Goal: Task Accomplishment & Management: Manage account settings

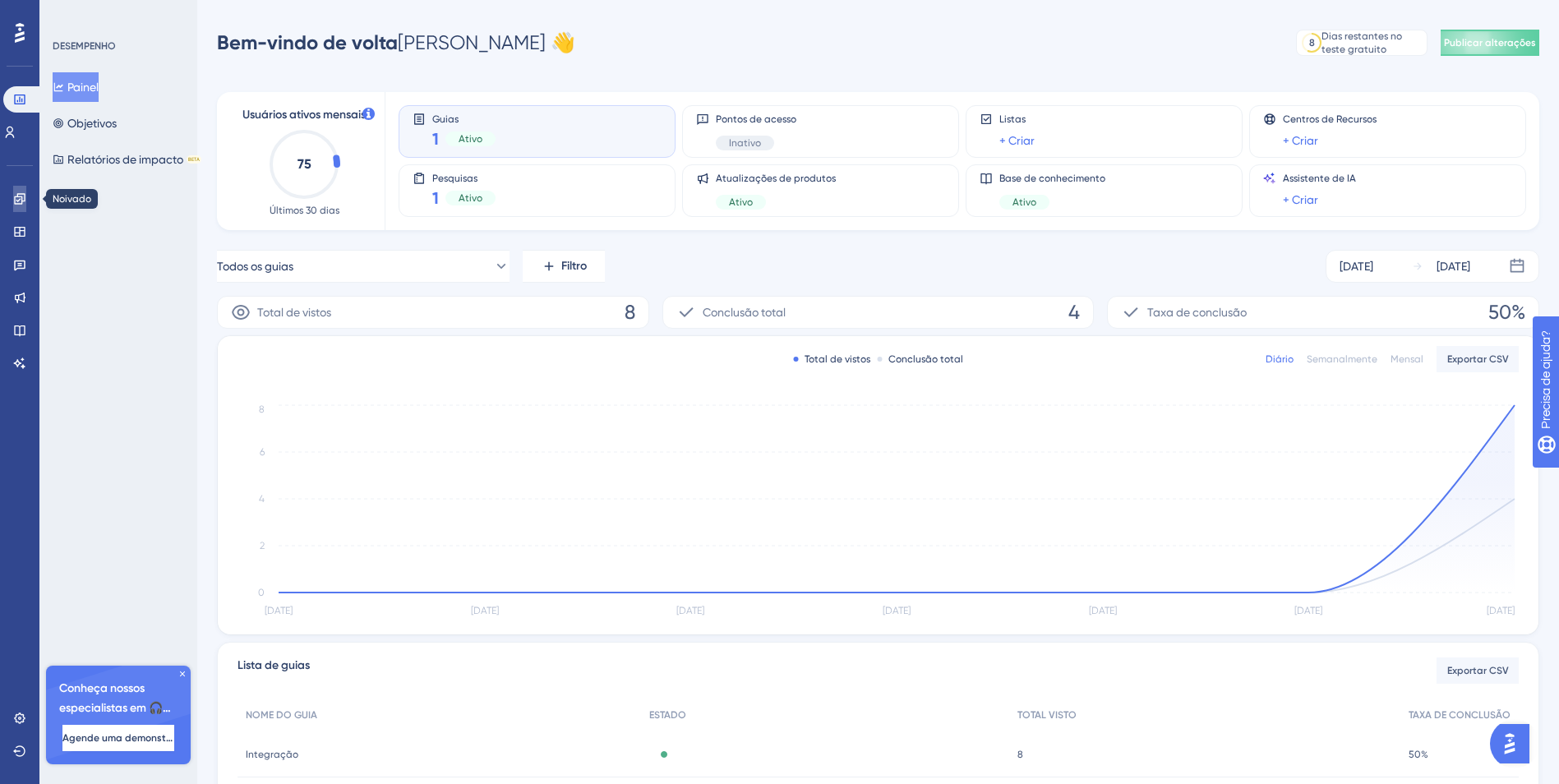
click at [16, 199] on icon at bounding box center [20, 199] width 14 height 14
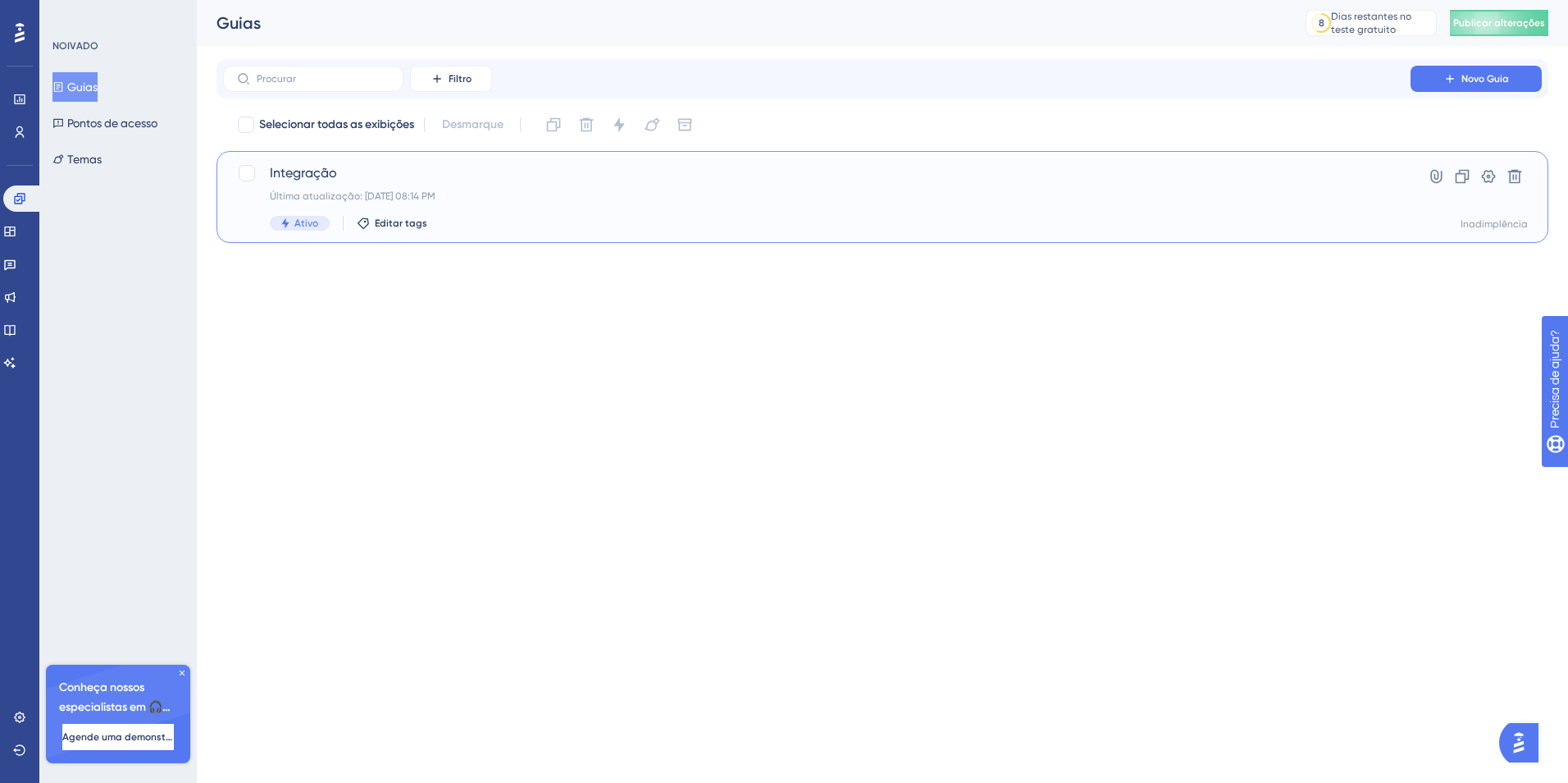
click at [328, 187] on div "Integração Última atualização: 10 de ago. de 2025 08:14 PM Ativo Editar tags" at bounding box center [817, 196] width 1095 height 67
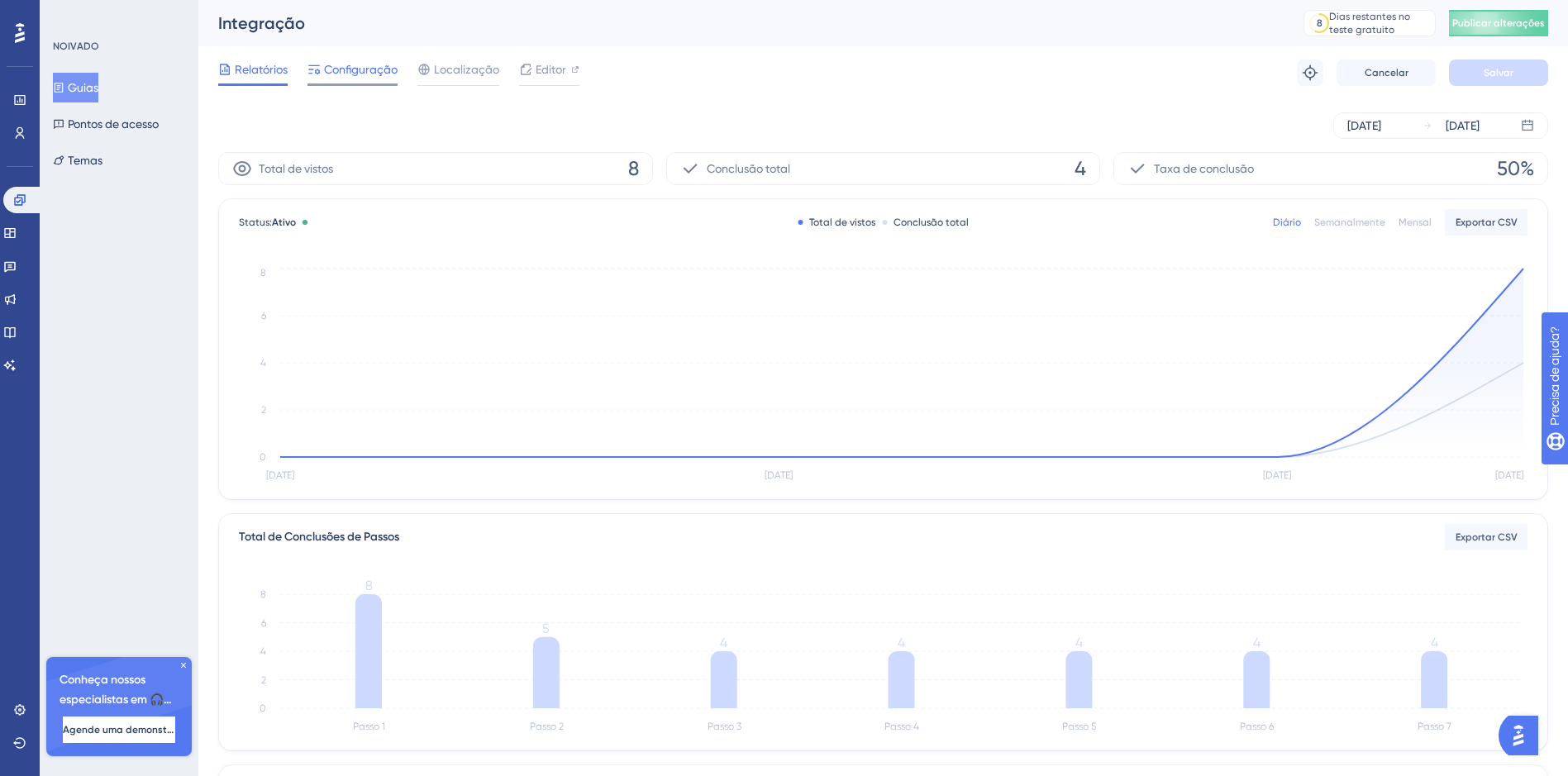
click at [349, 77] on span "Configuração" at bounding box center [360, 69] width 73 height 19
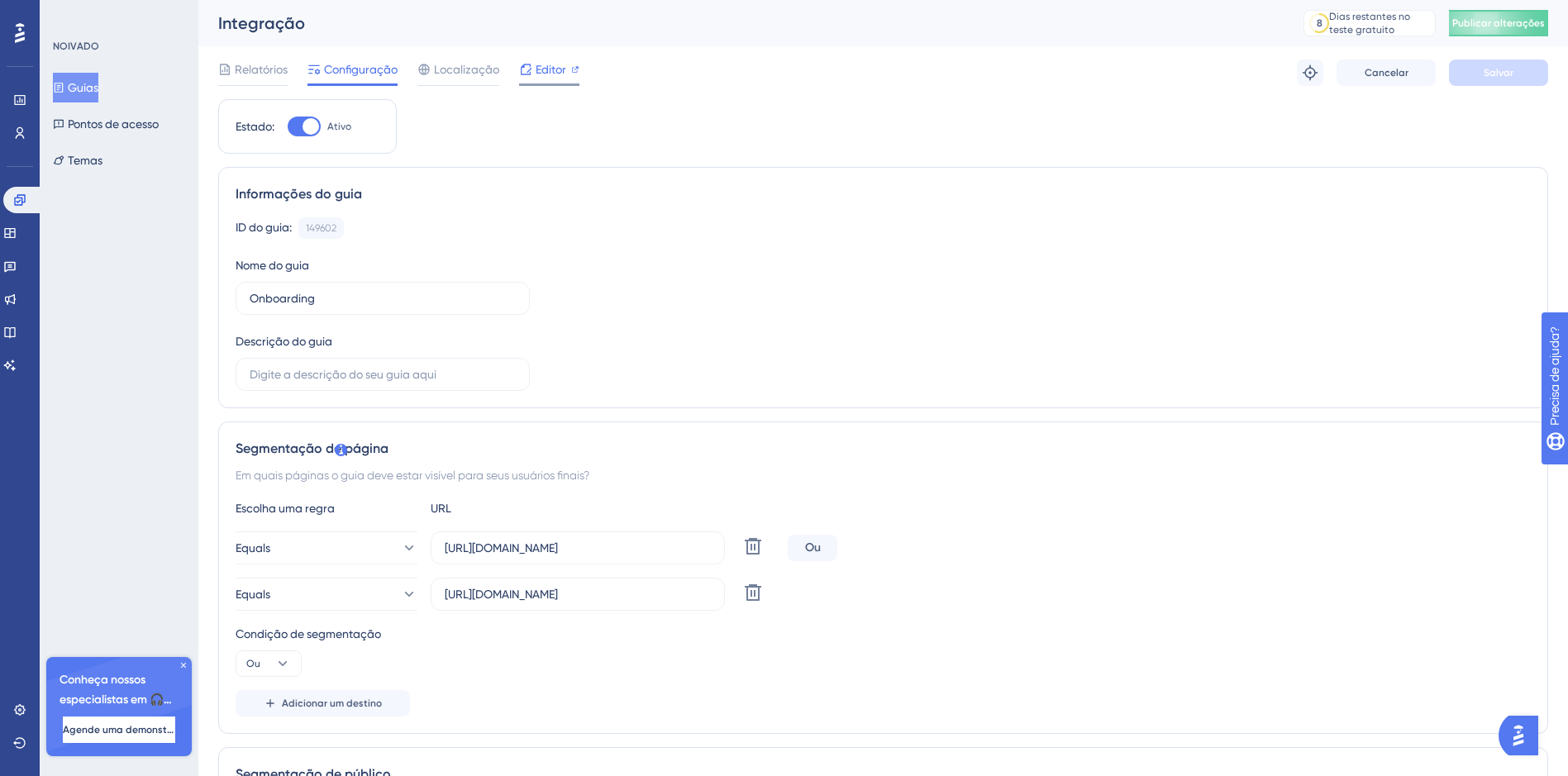
click at [552, 72] on span "Editor" at bounding box center [550, 69] width 30 height 19
click at [24, 93] on link at bounding box center [20, 99] width 14 height 26
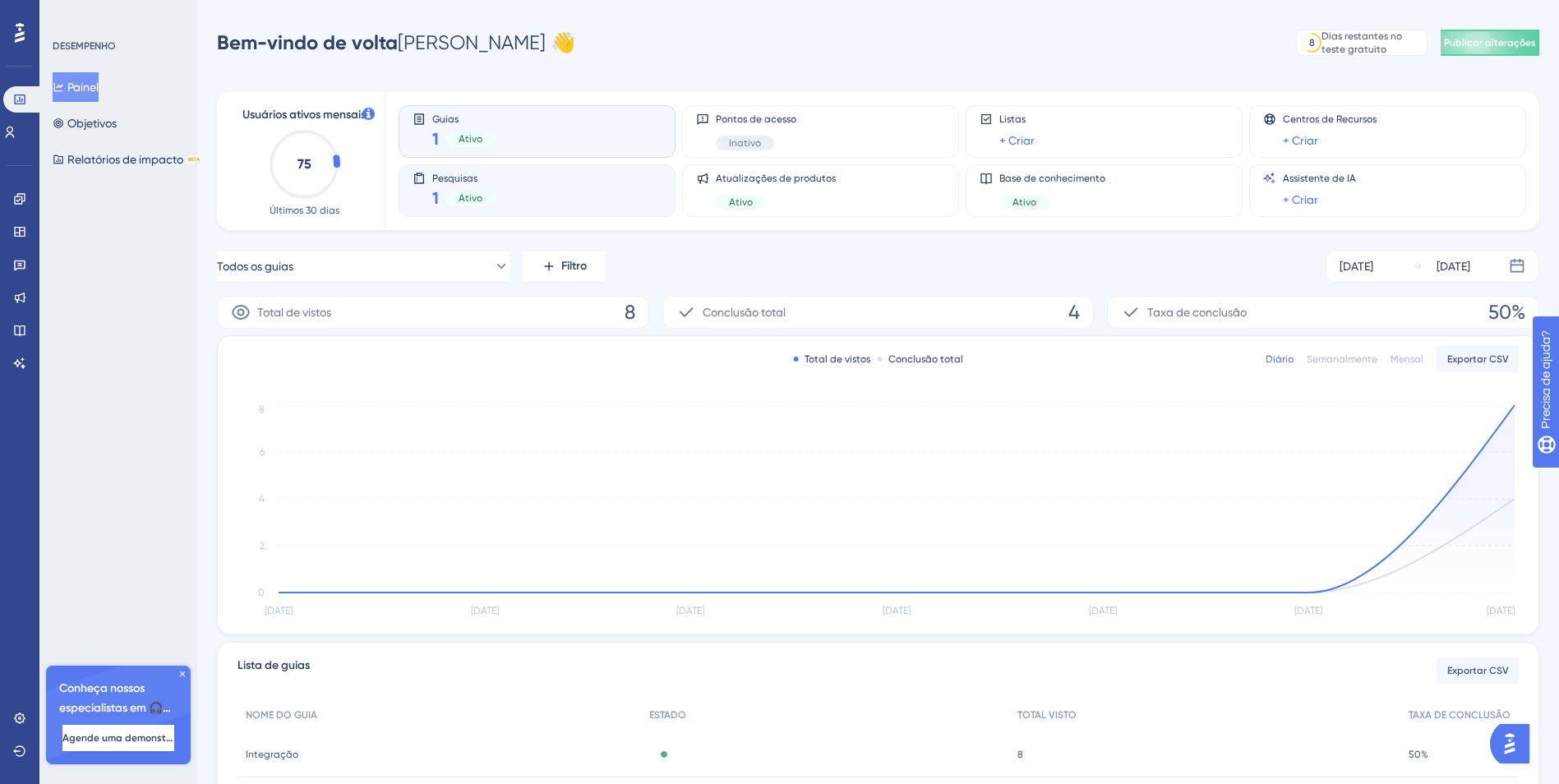
click at [451, 196] on div "Ativo" at bounding box center [470, 198] width 50 height 15
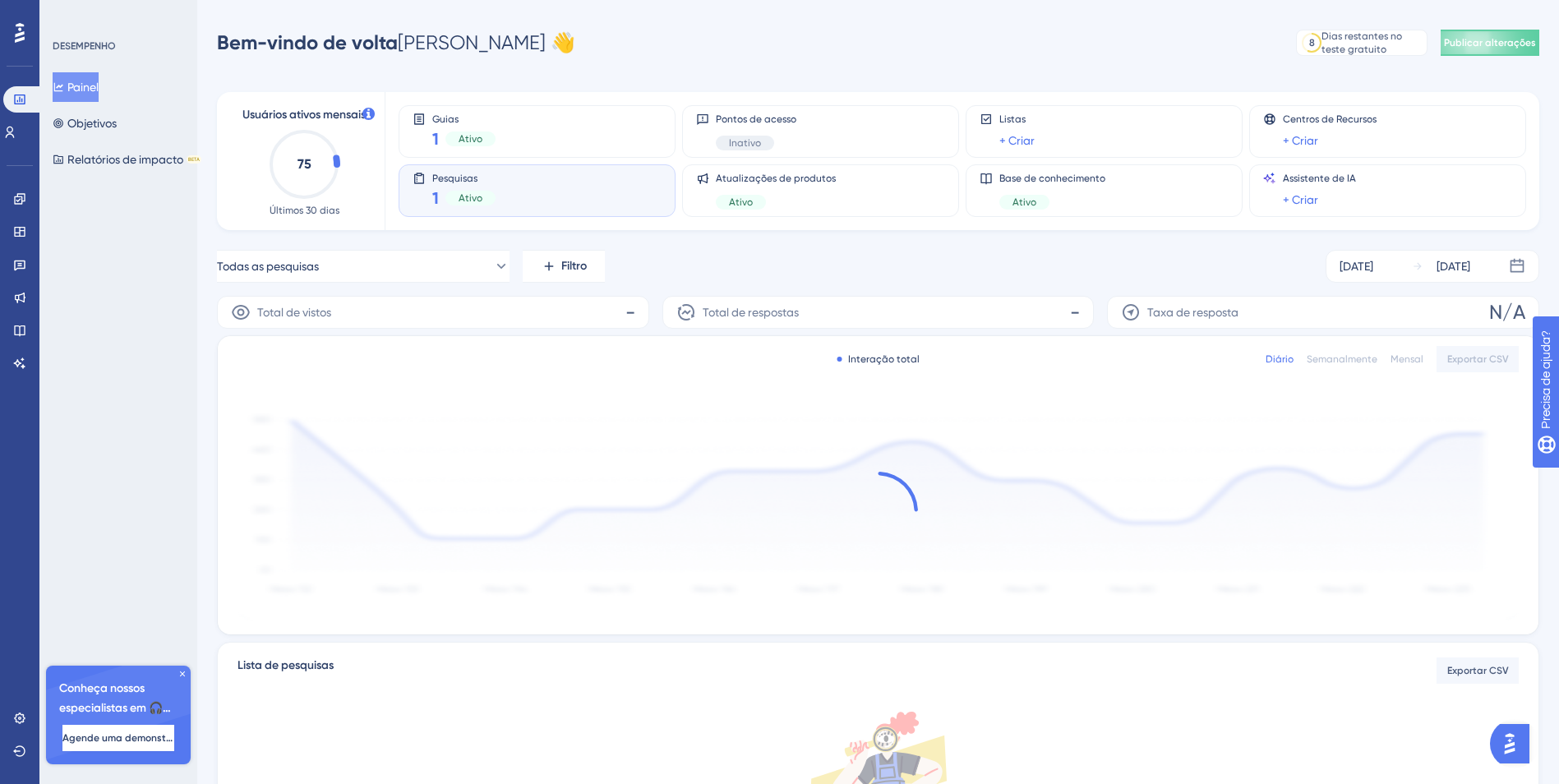
click at [479, 204] on span "Ativo" at bounding box center [470, 198] width 24 height 14
drag, startPoint x: 479, startPoint y: 200, endPoint x: 20, endPoint y: 193, distance: 459.1
click at [18, 193] on icon at bounding box center [20, 199] width 14 height 14
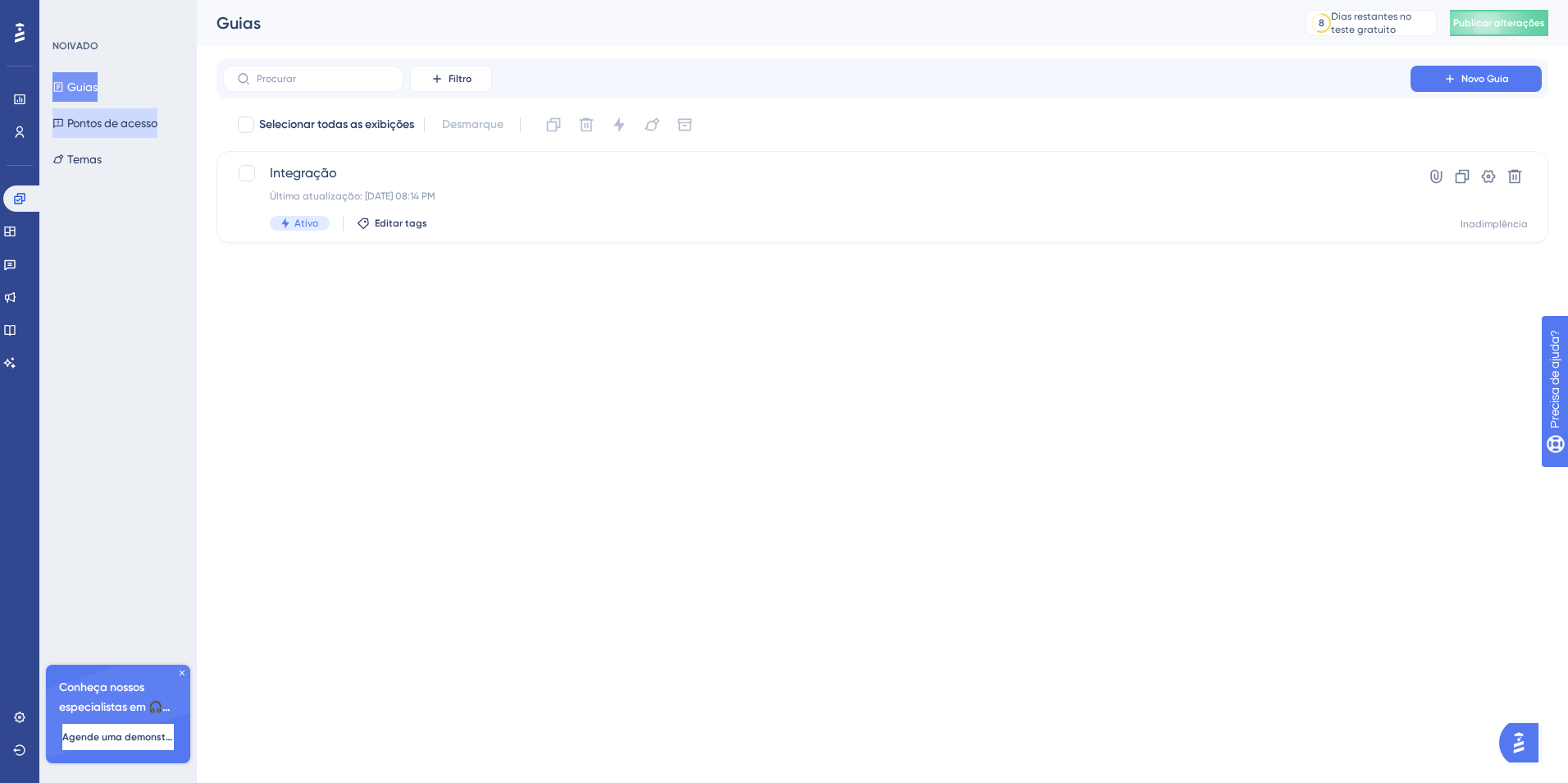
click at [117, 134] on button "Pontos de acesso" at bounding box center [105, 123] width 105 height 30
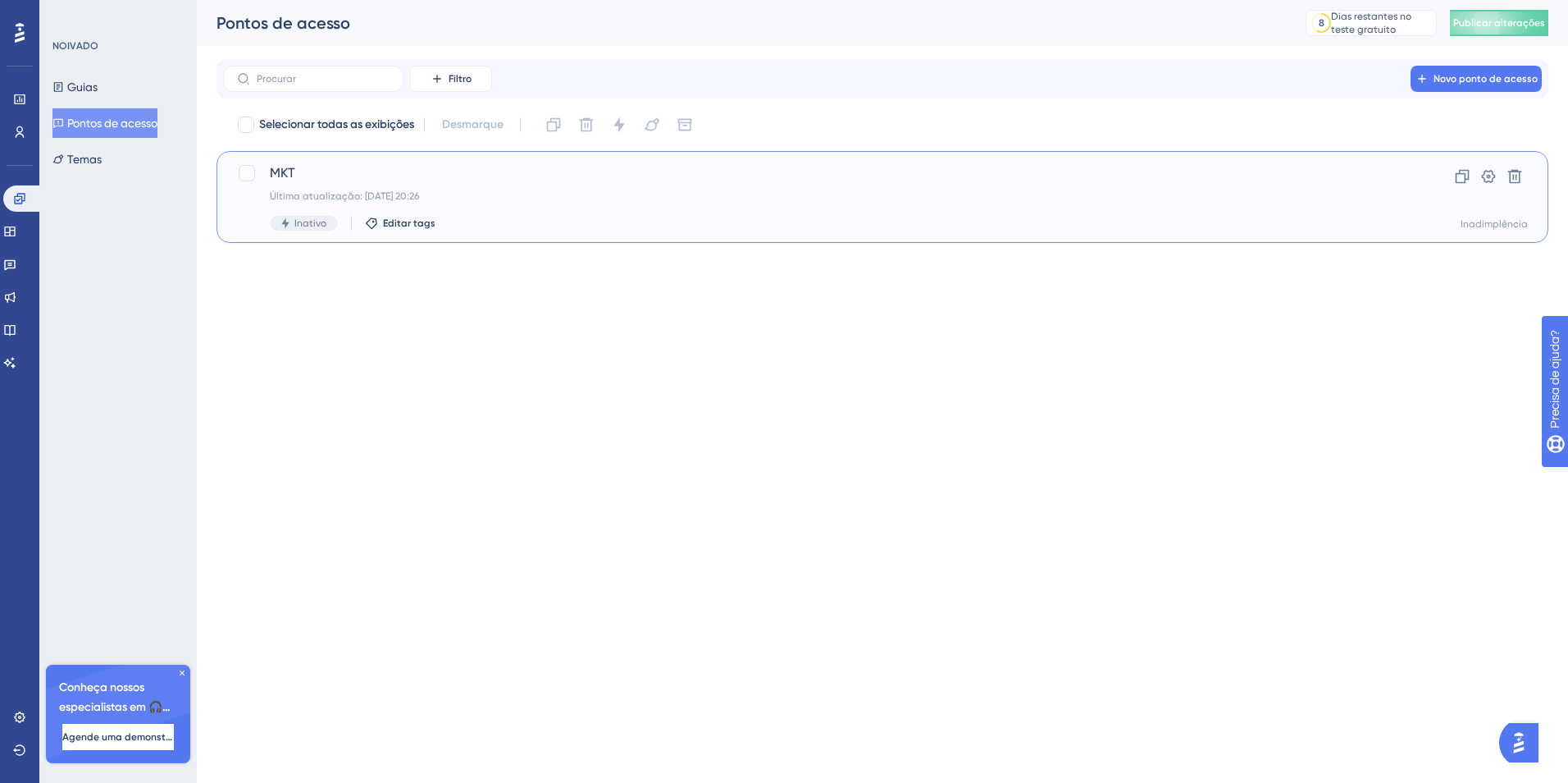
click at [387, 186] on div "MKT Última atualização: 10 de ago. de 2025 20:26 Inativo Editar tags" at bounding box center [817, 196] width 1095 height 67
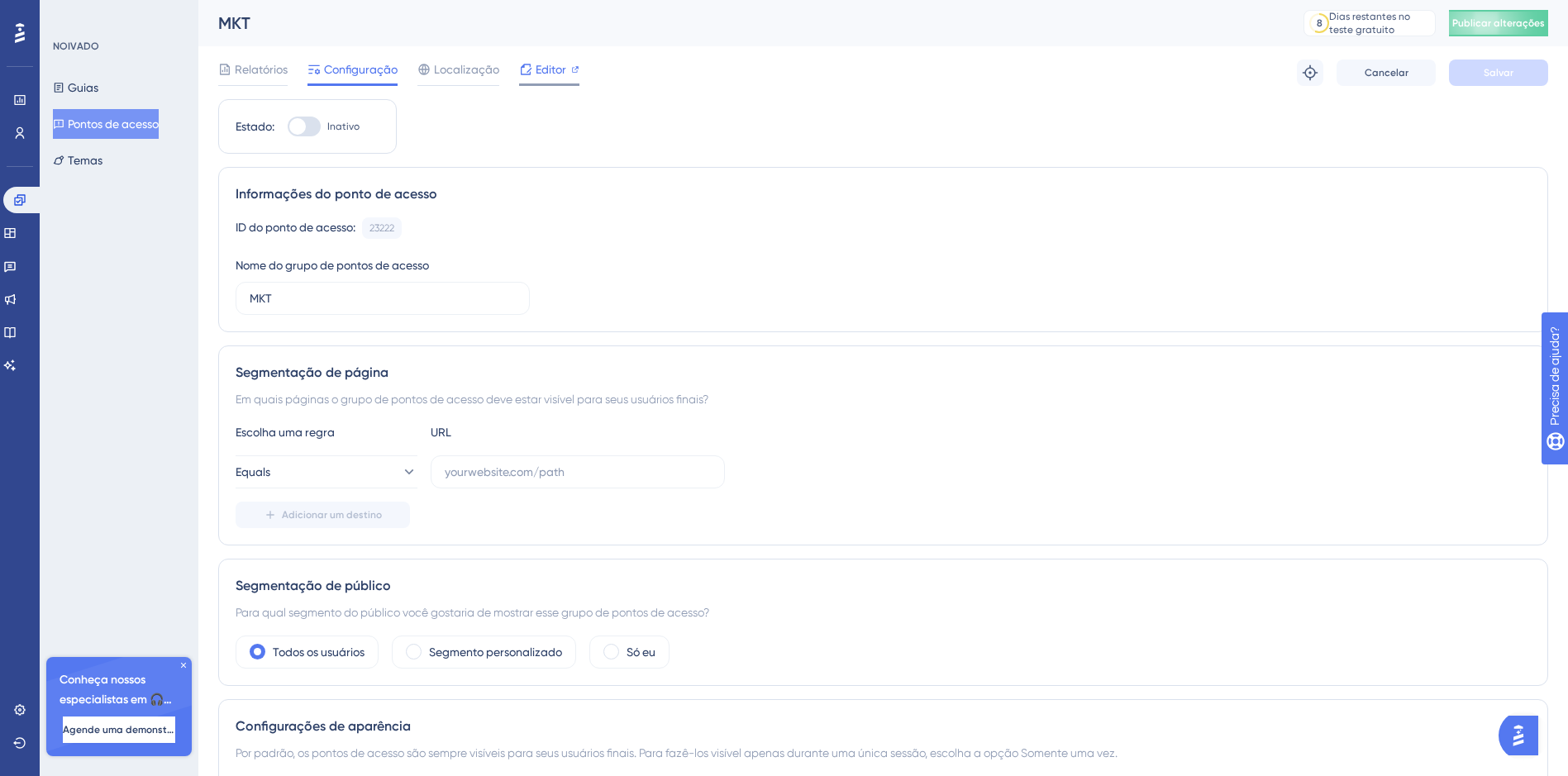
click at [535, 74] on span "Editor" at bounding box center [550, 69] width 30 height 19
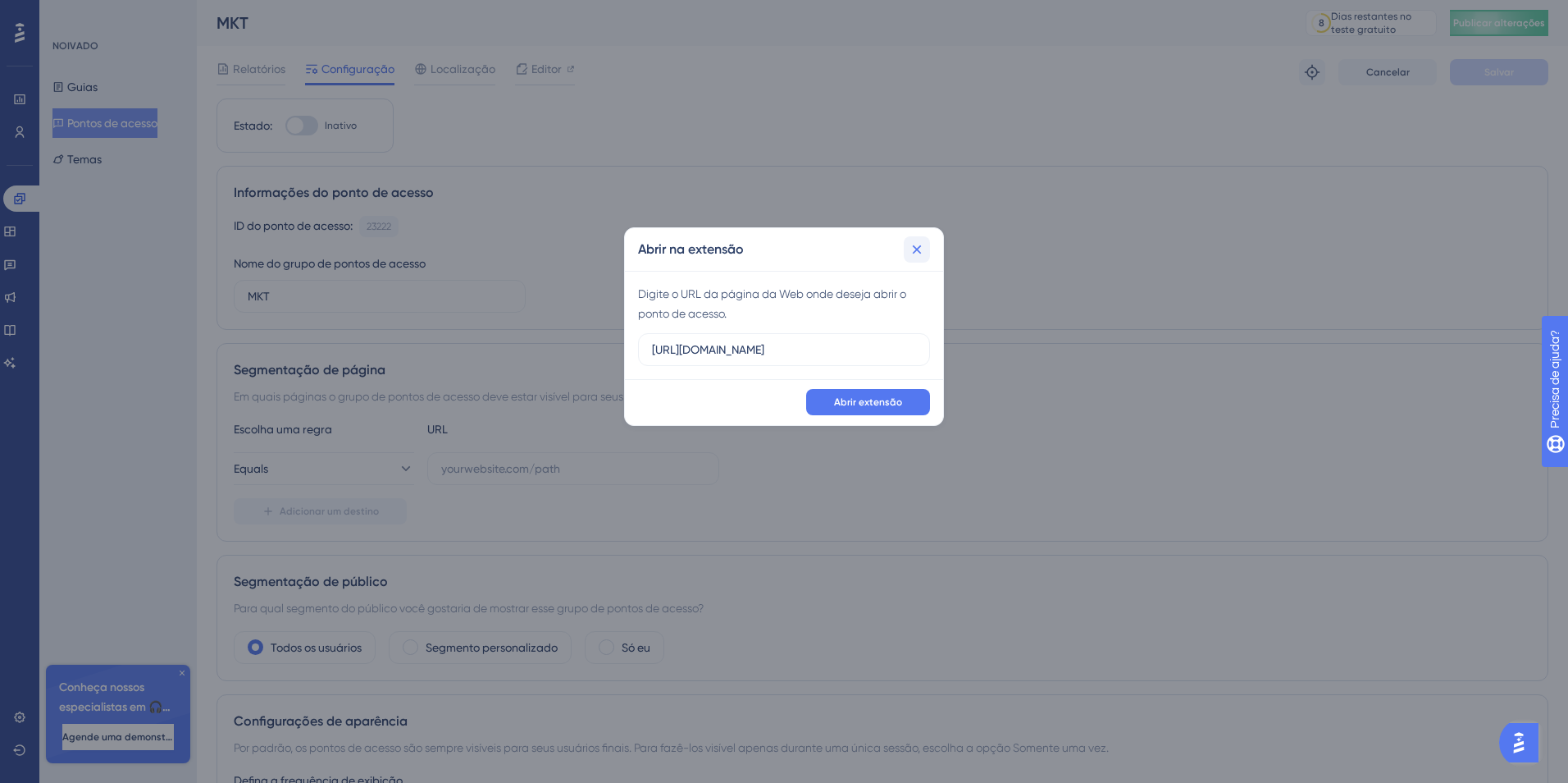
click at [920, 247] on icon at bounding box center [917, 249] width 9 height 9
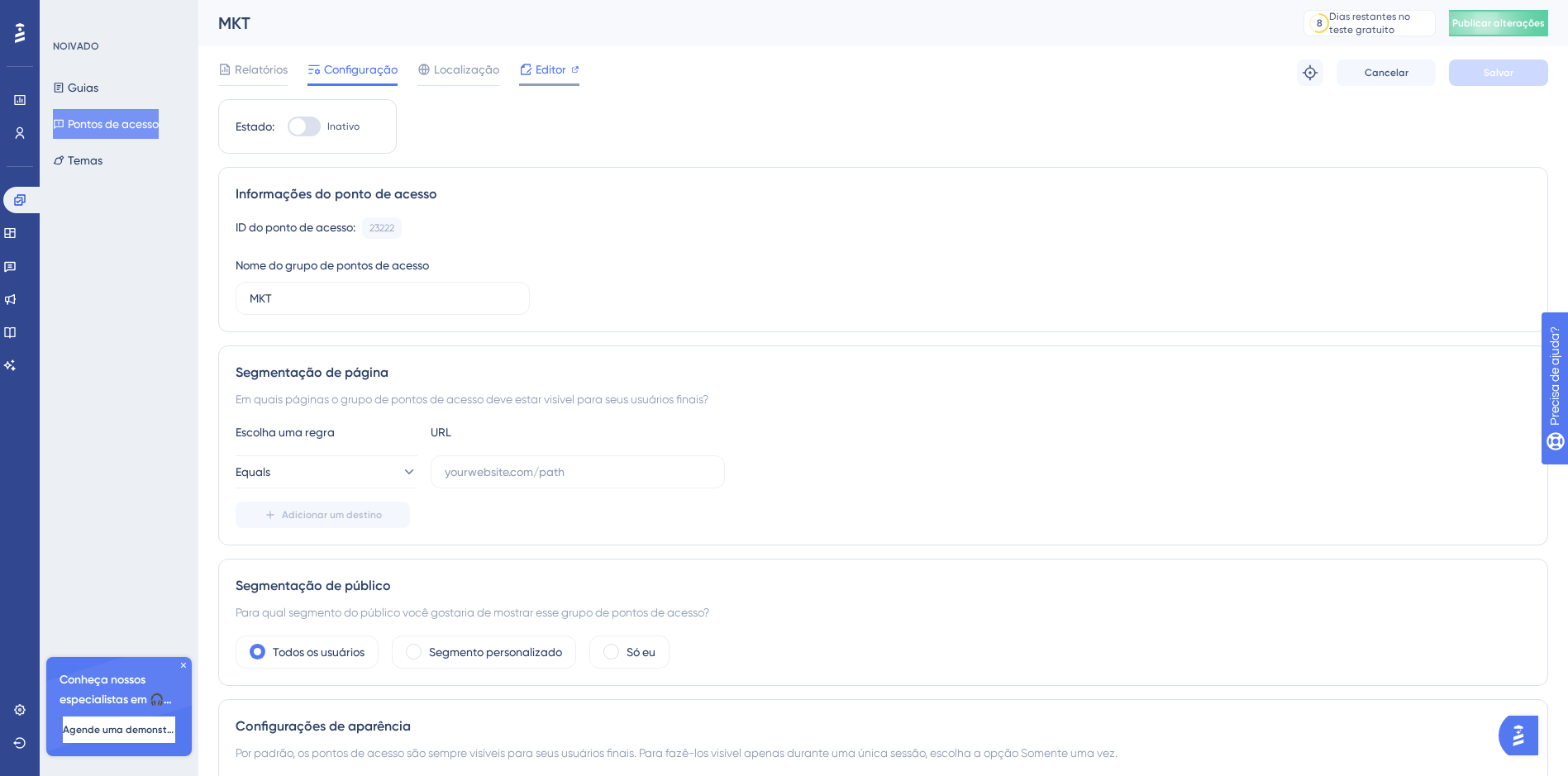
click at [547, 67] on span "Editor" at bounding box center [550, 69] width 30 height 19
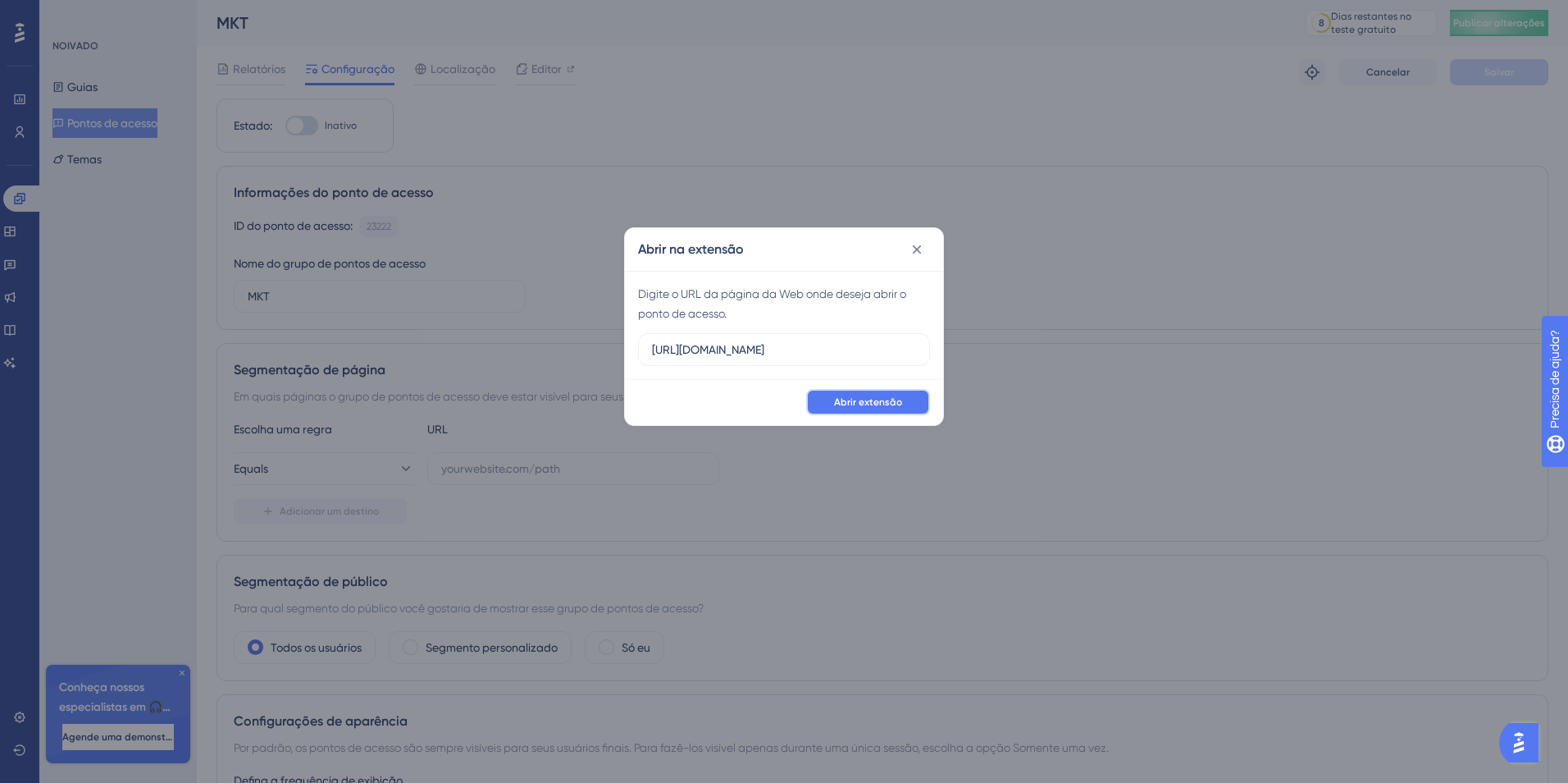
click at [872, 405] on span "Abrir extensão" at bounding box center [868, 402] width 68 height 14
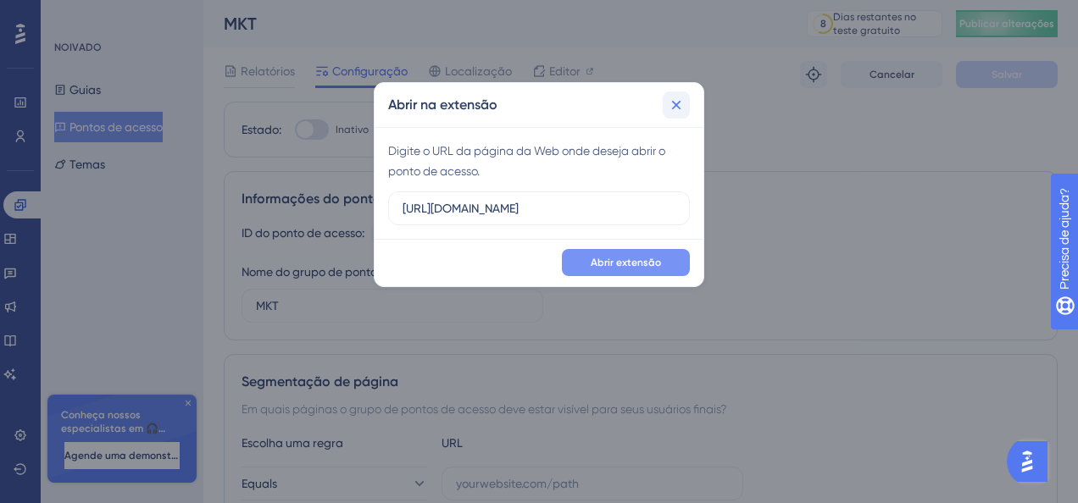
click at [671, 108] on icon at bounding box center [676, 105] width 17 height 17
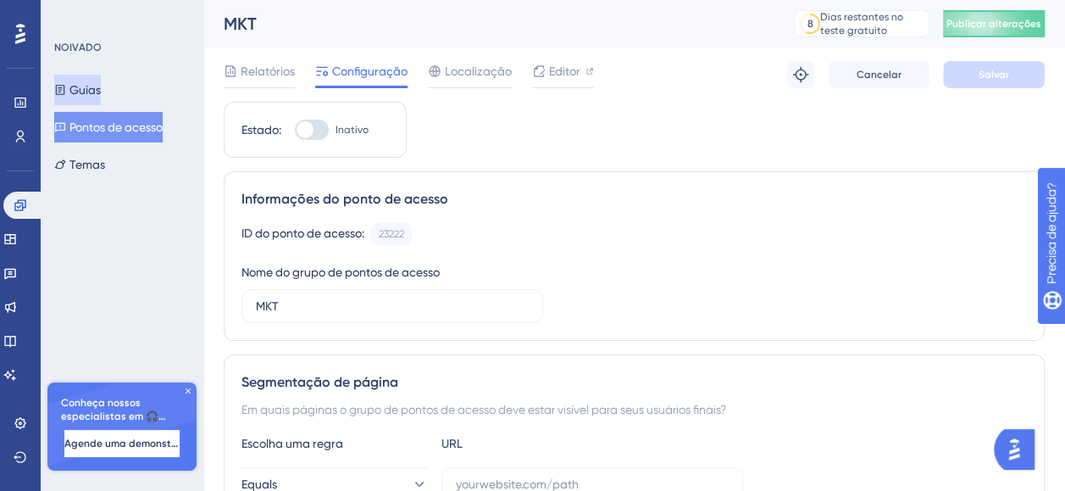
click at [78, 94] on button "Guias" at bounding box center [77, 90] width 47 height 31
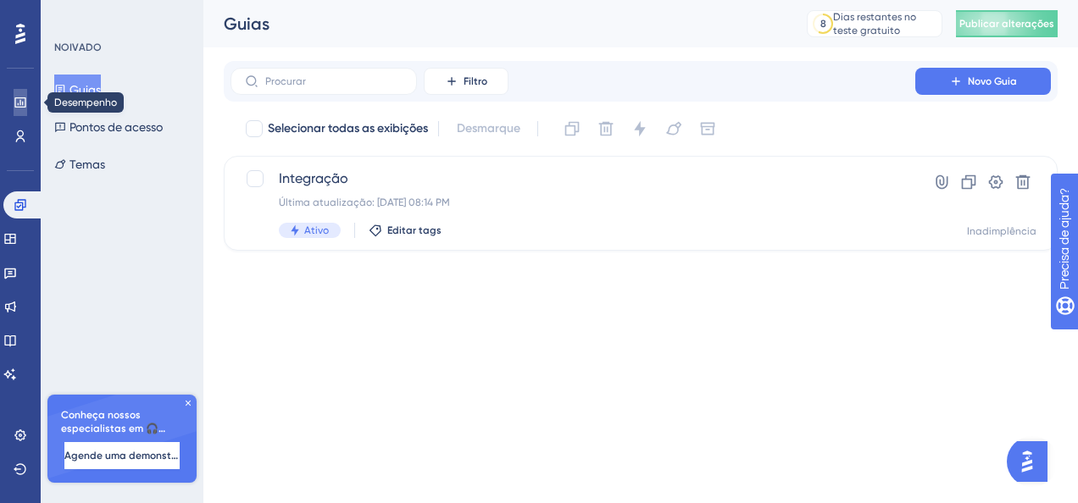
click at [20, 108] on icon at bounding box center [21, 103] width 14 height 14
